Goal: Information Seeking & Learning: Learn about a topic

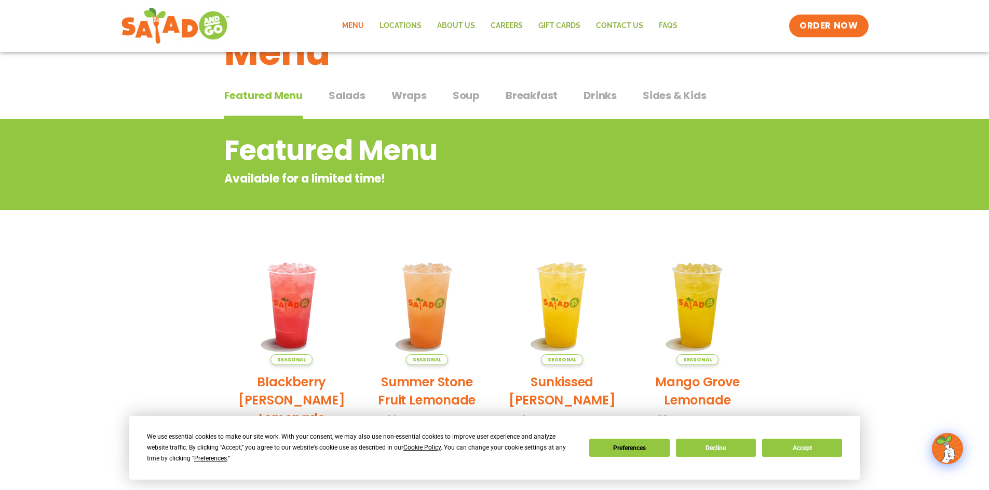
scroll to position [20, 0]
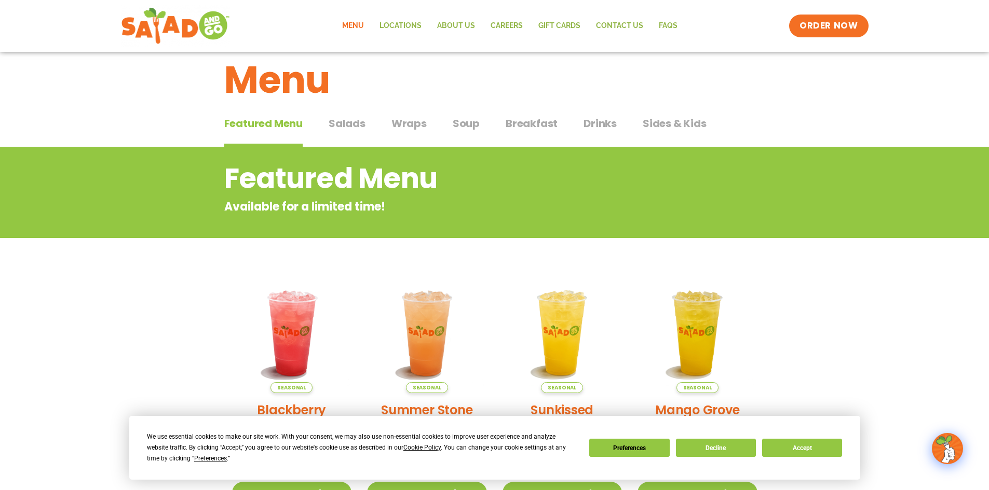
click at [351, 122] on span "Salads" at bounding box center [347, 124] width 37 height 16
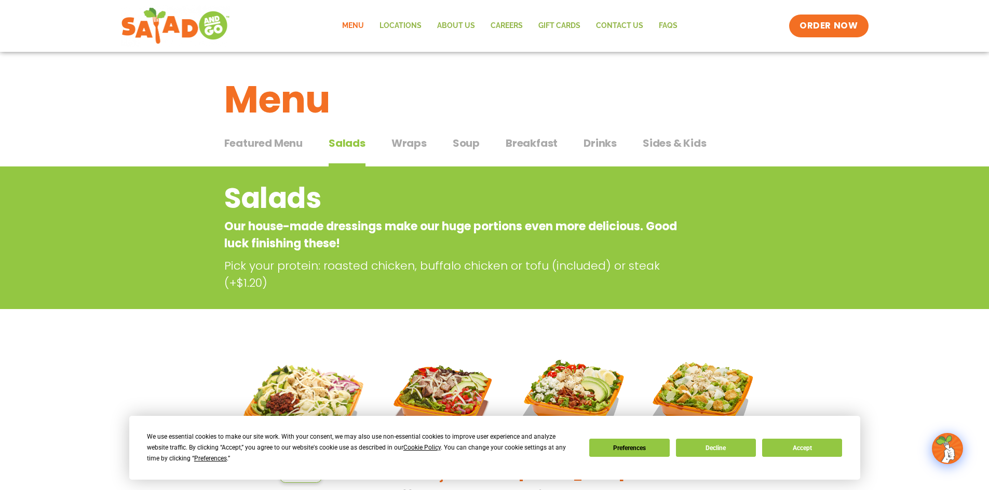
click at [419, 142] on span "Wraps" at bounding box center [408, 143] width 35 height 16
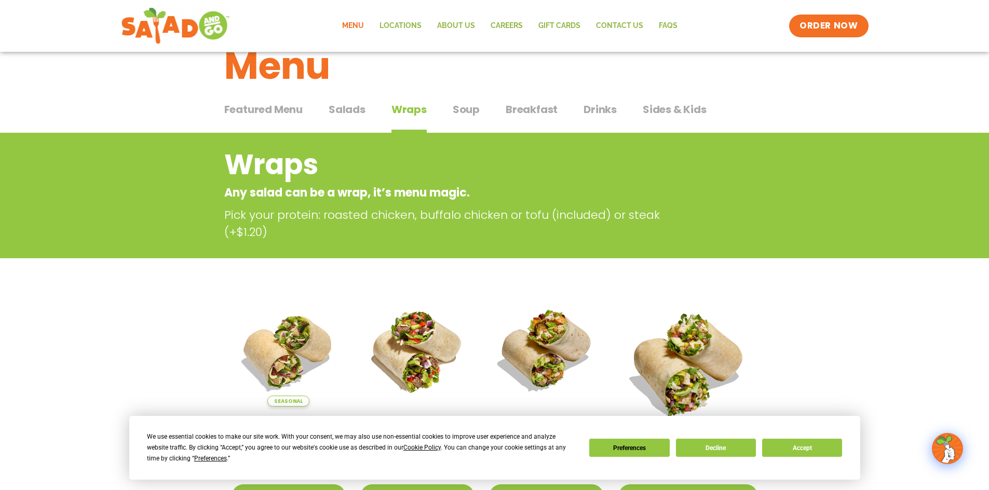
scroll to position [52, 0]
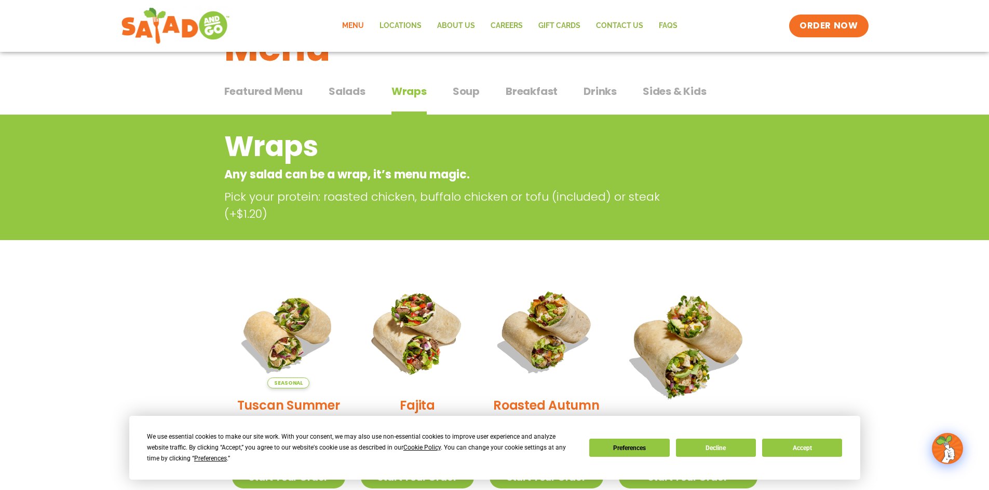
click at [350, 97] on span "Salads" at bounding box center [347, 92] width 37 height 16
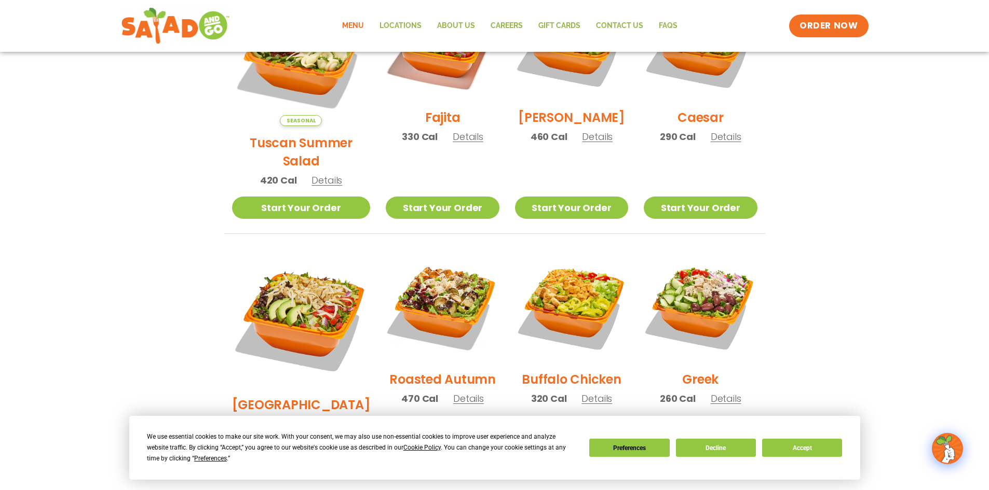
scroll to position [363, 0]
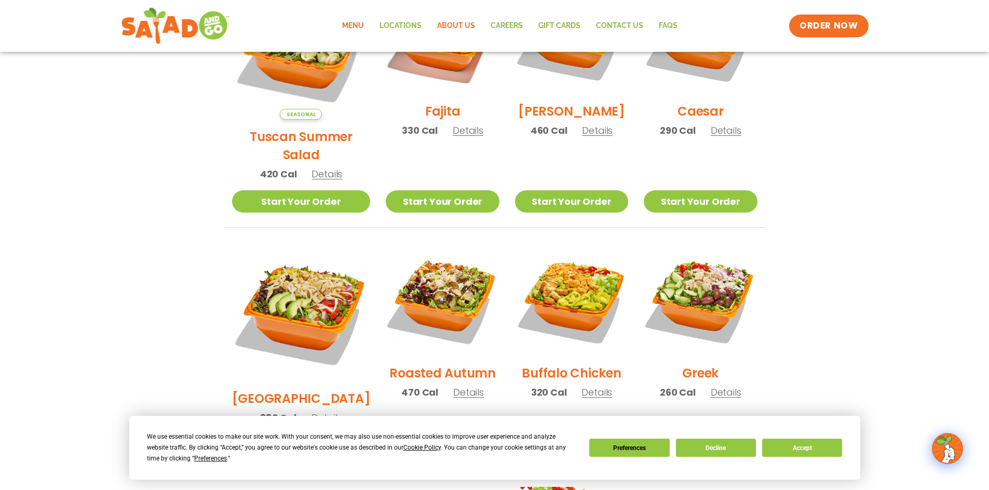
click at [454, 22] on link "About Us" at bounding box center [455, 26] width 53 height 24
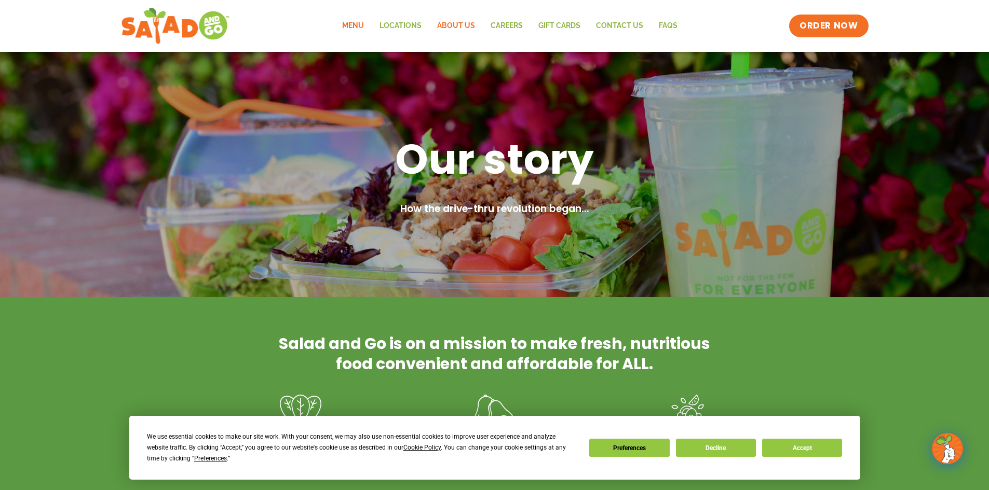
click at [355, 25] on link "Menu" at bounding box center [352, 26] width 37 height 24
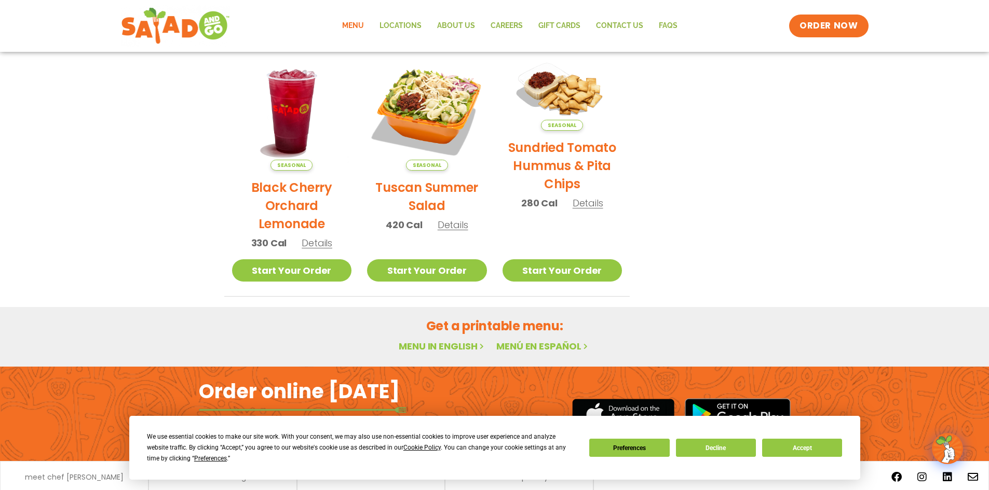
scroll to position [487, 0]
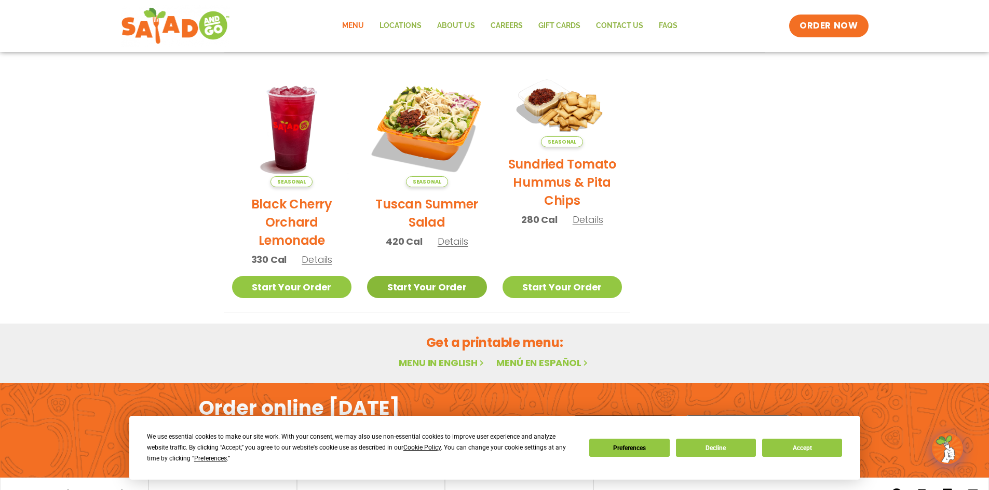
click at [460, 283] on link "Start Your Order" at bounding box center [427, 287] width 120 height 22
